Goal: Task Accomplishment & Management: Manage account settings

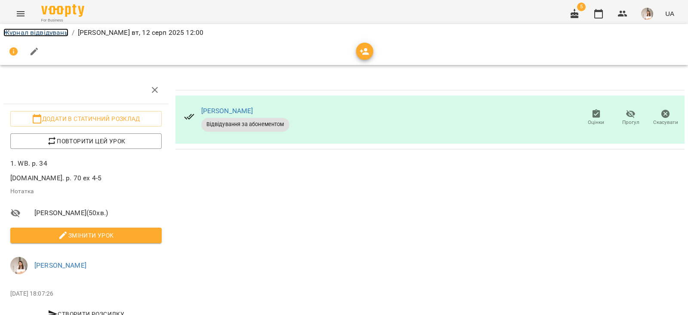
click at [28, 28] on link "Журнал відвідувань" at bounding box center [35, 32] width 65 height 8
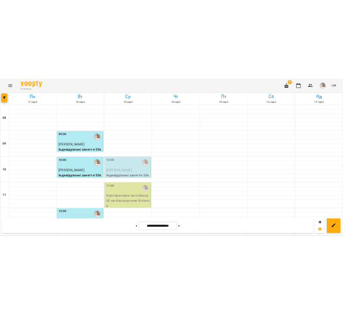
scroll to position [106, 0]
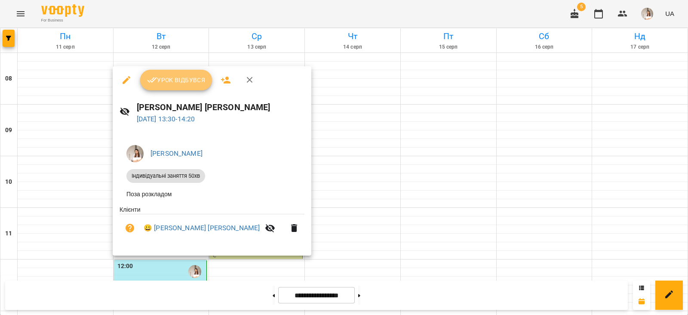
click at [176, 72] on button "Урок відбувся" at bounding box center [176, 80] width 72 height 21
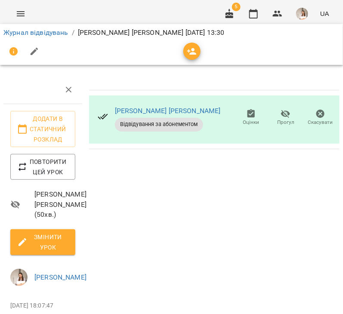
click at [37, 41] on button "button" at bounding box center [34, 51] width 21 height 21
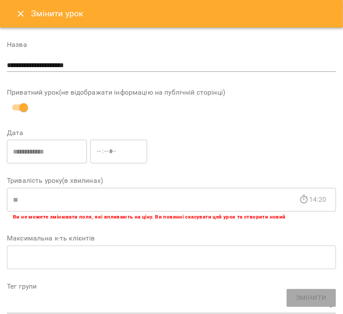
click at [40, 34] on div at bounding box center [171, 157] width 343 height 314
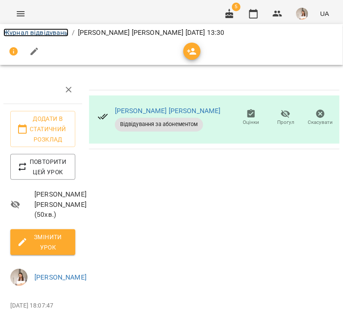
drag, startPoint x: 37, startPoint y: 41, endPoint x: 40, endPoint y: 34, distance: 8.5
click at [40, 34] on link "Журнал відвідувань" at bounding box center [35, 32] width 65 height 8
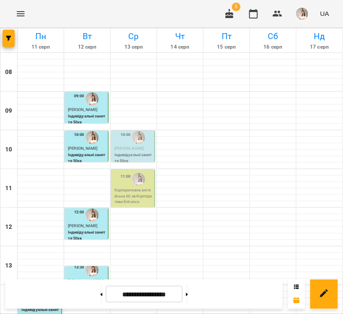
scroll to position [198, 0]
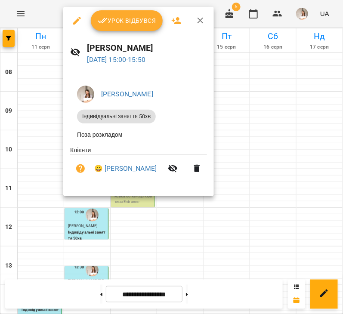
click at [111, 28] on button "Урок відбувся" at bounding box center [127, 20] width 72 height 21
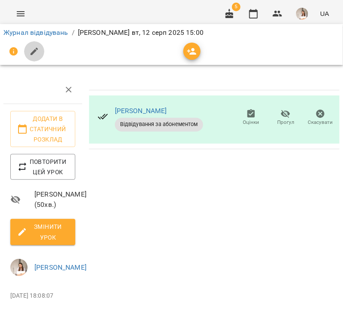
click at [41, 52] on button "button" at bounding box center [34, 51] width 21 height 21
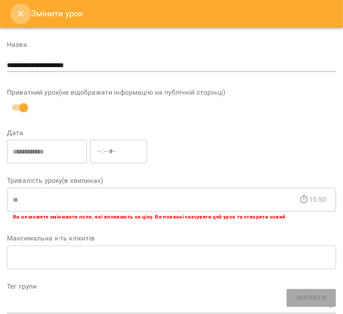
click at [12, 12] on button "Close" at bounding box center [20, 13] width 21 height 21
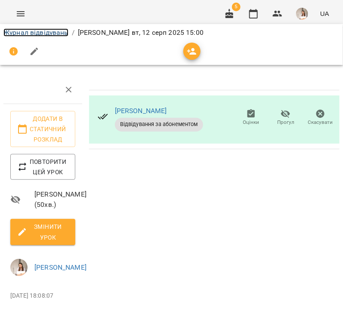
click at [44, 30] on link "Журнал відвідувань" at bounding box center [35, 32] width 65 height 8
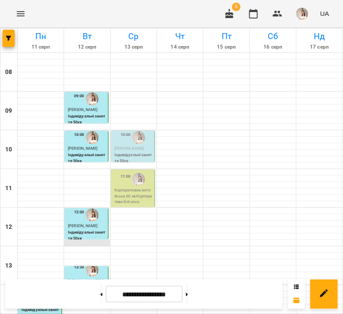
scroll to position [161, 0]
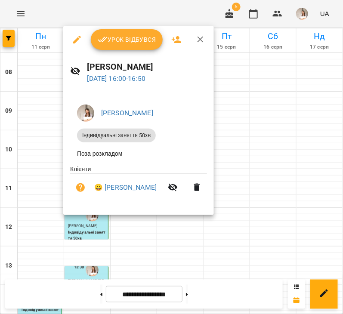
click at [33, 222] on div at bounding box center [171, 157] width 343 height 314
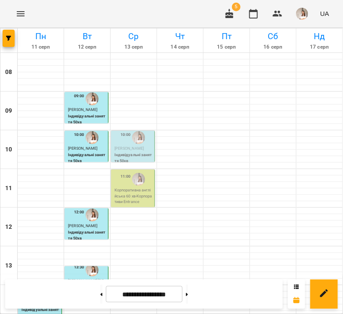
click at [81, 278] on p "[PERSON_NAME] [PERSON_NAME]" at bounding box center [87, 284] width 38 height 12
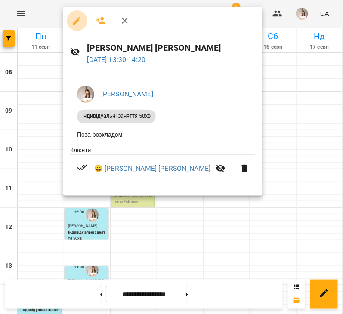
click at [72, 19] on icon "button" at bounding box center [77, 20] width 10 height 10
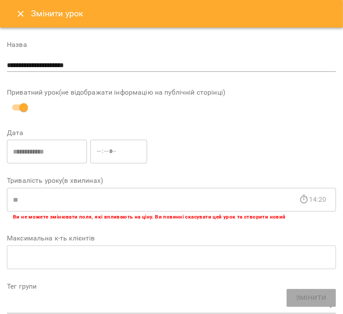
scroll to position [432, 0]
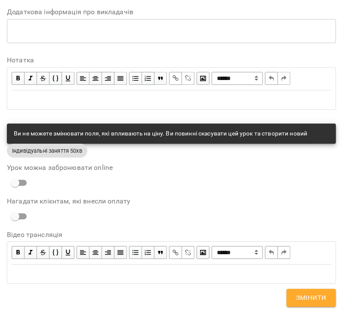
click at [45, 102] on div "Edit text" at bounding box center [172, 100] width 320 height 10
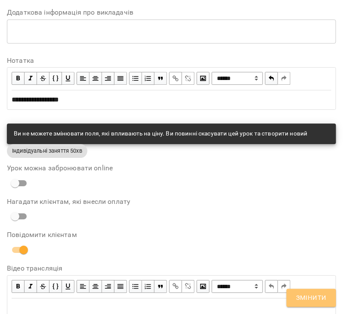
click at [302, 296] on span "Змінити" at bounding box center [311, 298] width 31 height 11
